Goal: Use online tool/utility: Utilize a website feature to perform a specific function

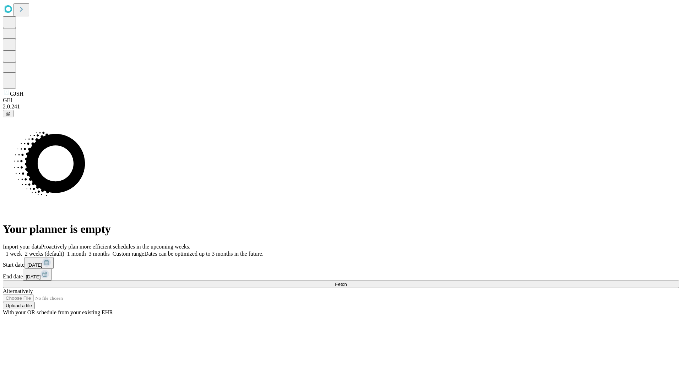
click at [347, 281] on span "Fetch" at bounding box center [341, 283] width 12 height 5
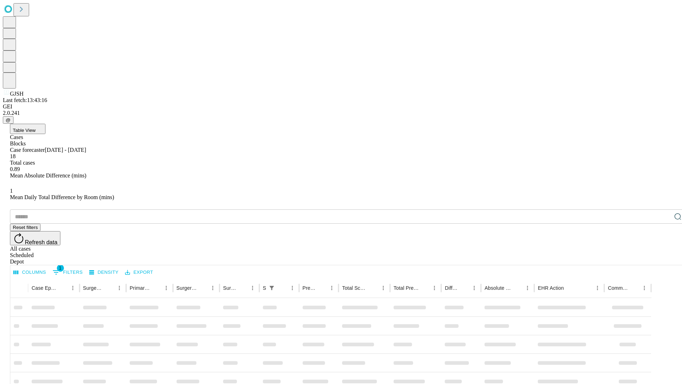
click at [36, 128] on span "Table View" at bounding box center [24, 130] width 23 height 5
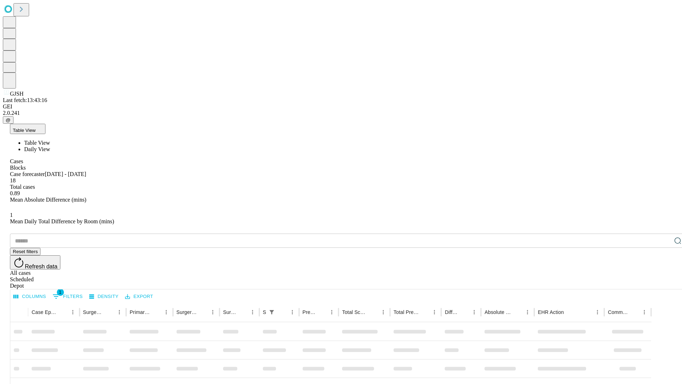
click at [50, 146] on span "Daily View" at bounding box center [37, 149] width 26 height 6
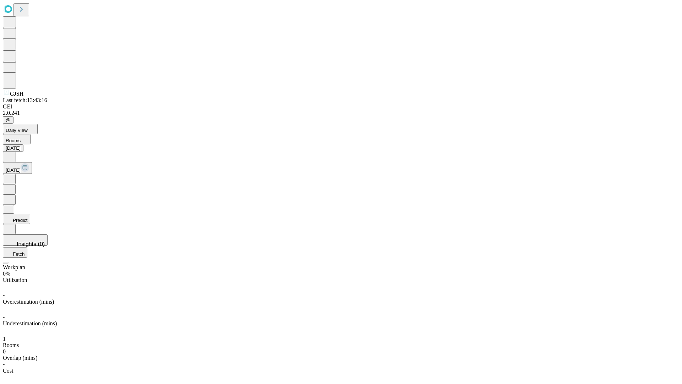
click at [30, 214] on button "Predict" at bounding box center [16, 219] width 27 height 10
